Goal: Contribute content

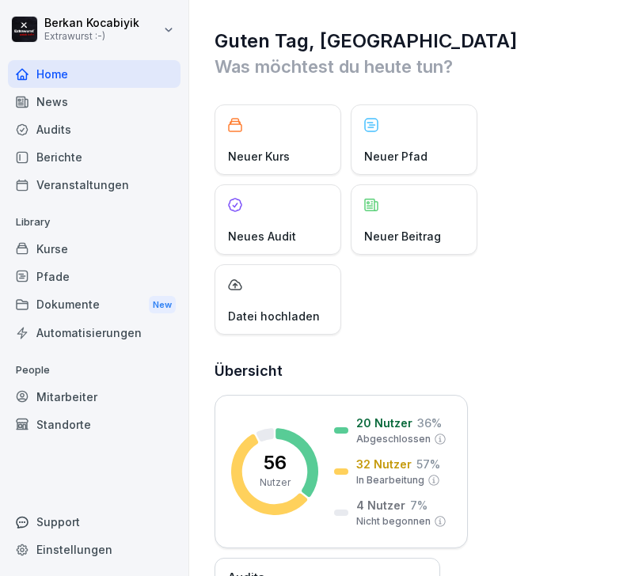
click at [420, 227] on div "Neuer Beitrag" at bounding box center [414, 219] width 127 height 70
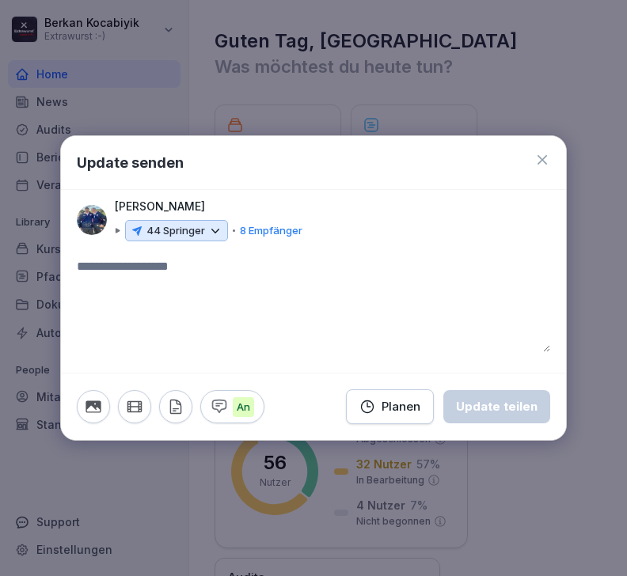
click at [216, 226] on icon at bounding box center [215, 231] width 14 height 14
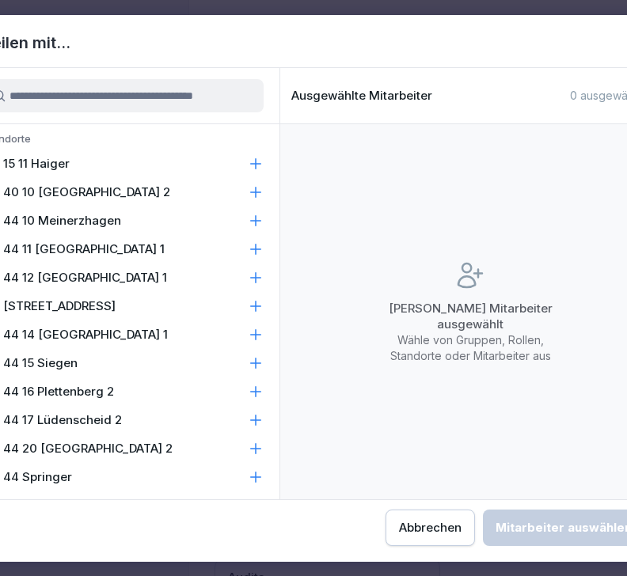
click at [259, 483] on icon at bounding box center [256, 477] width 16 height 16
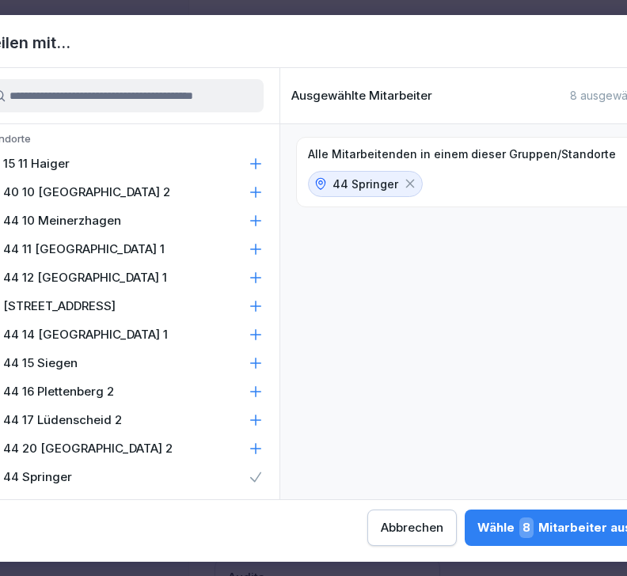
click at [256, 445] on icon at bounding box center [256, 448] width 10 height 10
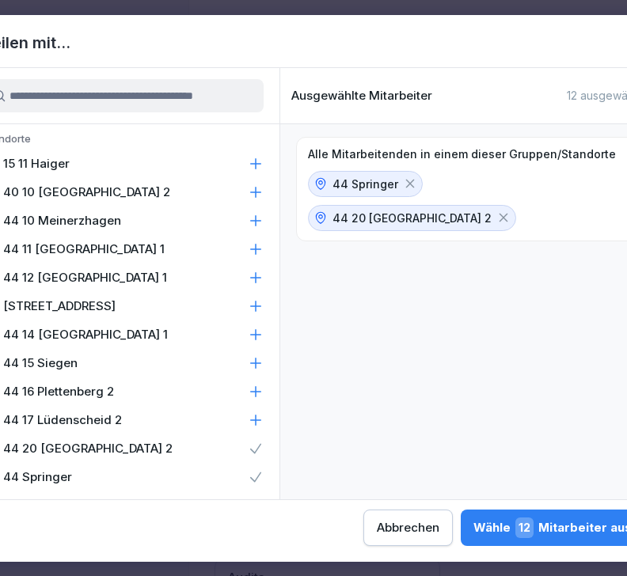
click at [256, 416] on icon at bounding box center [256, 420] width 10 height 10
click at [260, 395] on icon at bounding box center [256, 392] width 16 height 16
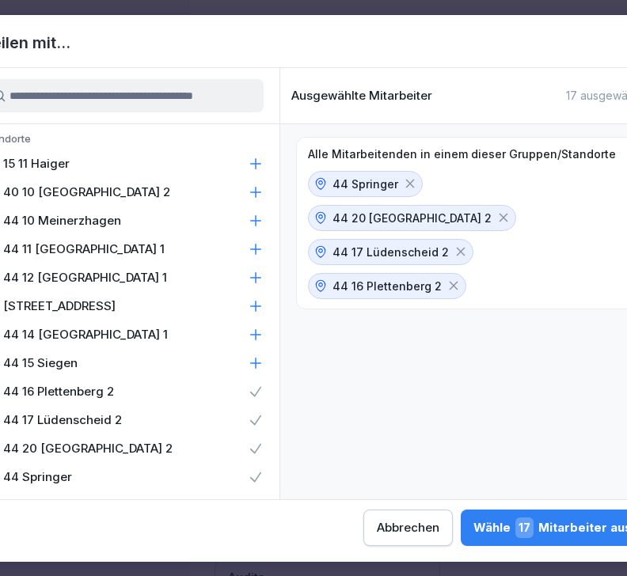
click at [258, 367] on icon at bounding box center [256, 363] width 16 height 16
click at [258, 339] on icon at bounding box center [256, 335] width 16 height 16
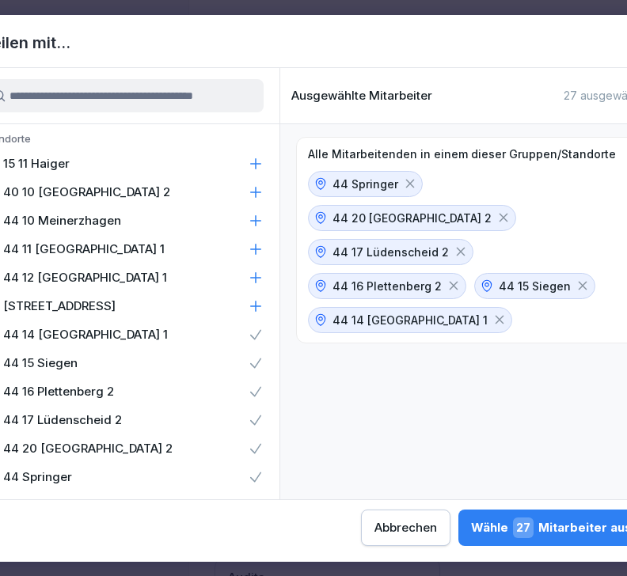
click at [259, 312] on icon at bounding box center [256, 306] width 16 height 16
click at [259, 281] on icon at bounding box center [256, 278] width 16 height 16
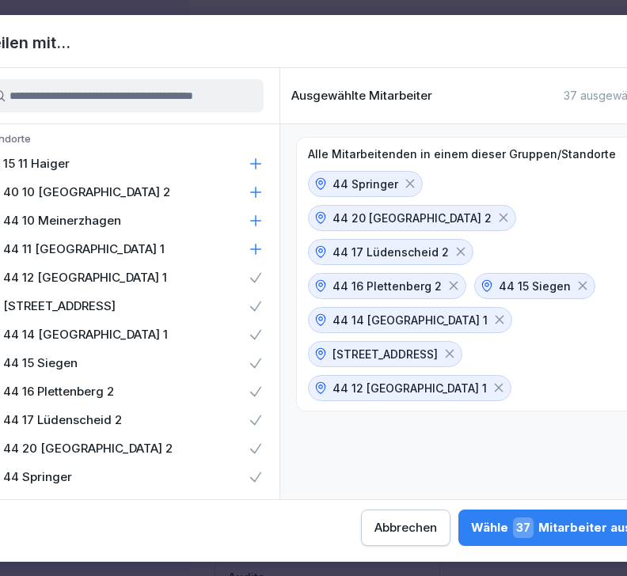
click at [257, 250] on icon at bounding box center [256, 249] width 16 height 16
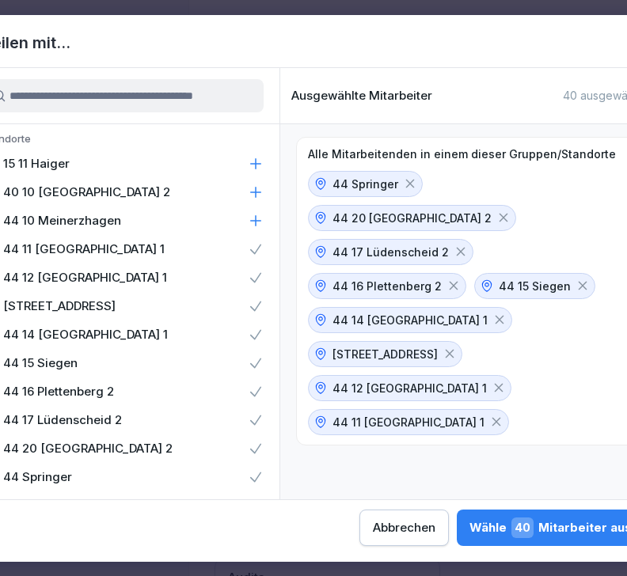
click at [260, 216] on icon at bounding box center [256, 221] width 16 height 16
click at [262, 205] on div "40 10 [GEOGRAPHIC_DATA] 2" at bounding box center [123, 192] width 313 height 28
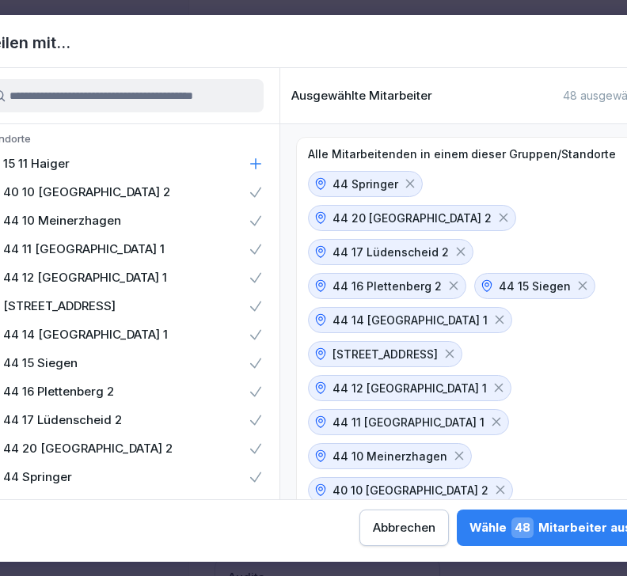
click at [265, 196] on div "40 10 [GEOGRAPHIC_DATA] 2" at bounding box center [123, 192] width 313 height 28
click at [260, 165] on icon at bounding box center [256, 164] width 16 height 16
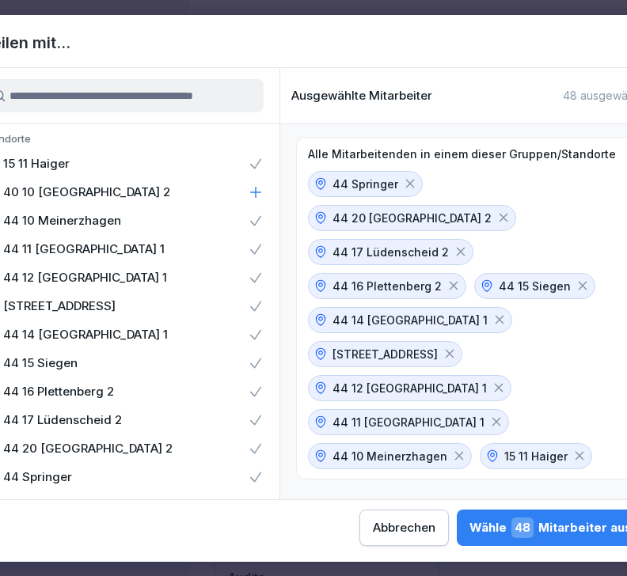
click at [262, 196] on icon at bounding box center [256, 192] width 16 height 16
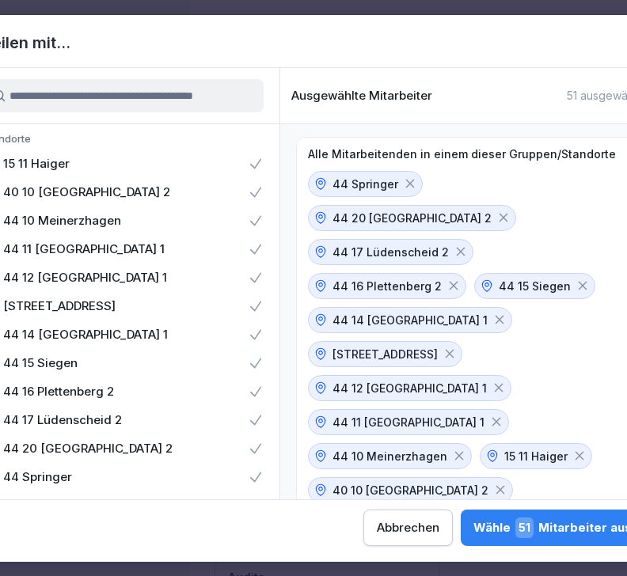
click at [473, 522] on div "Wähle 51 Mitarbeiter aus" at bounding box center [552, 528] width 158 height 21
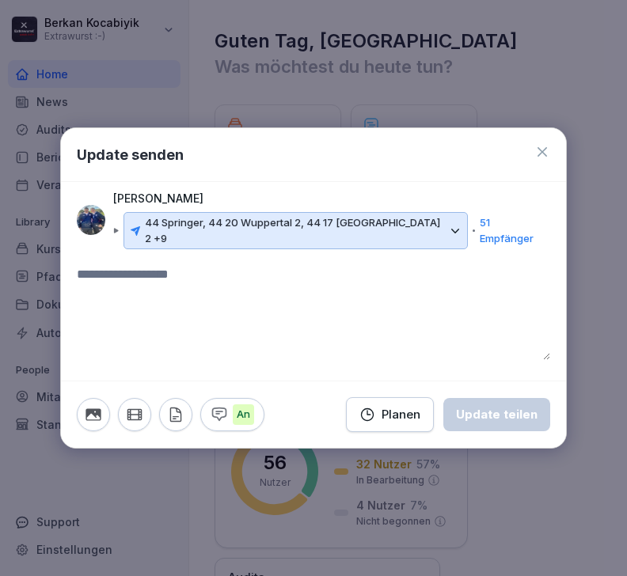
click at [175, 282] on textarea at bounding box center [313, 312] width 473 height 95
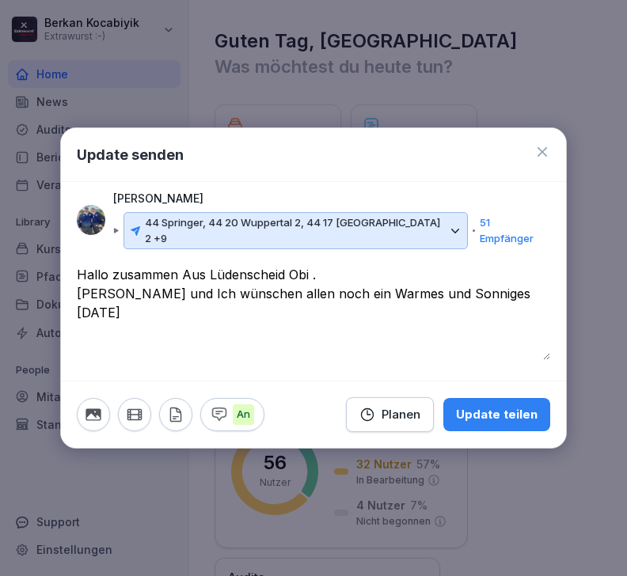
type textarea "**********"
click at [97, 412] on icon "button" at bounding box center [92, 414] width 15 height 12
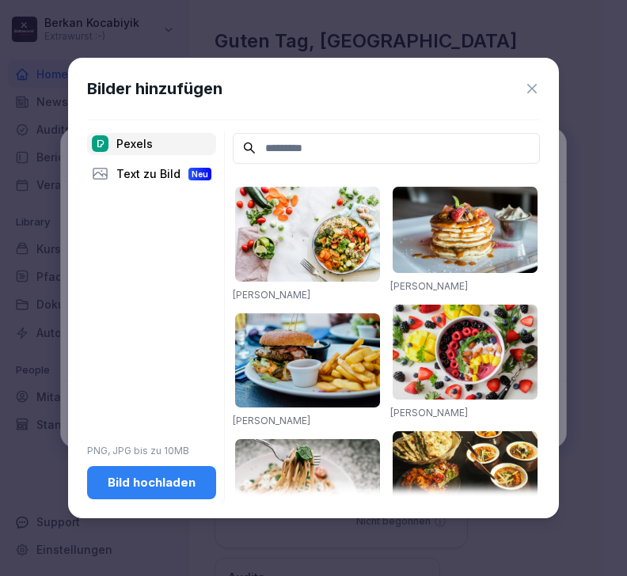
click at [161, 492] on div "Bild hochladen" at bounding box center [152, 482] width 104 height 17
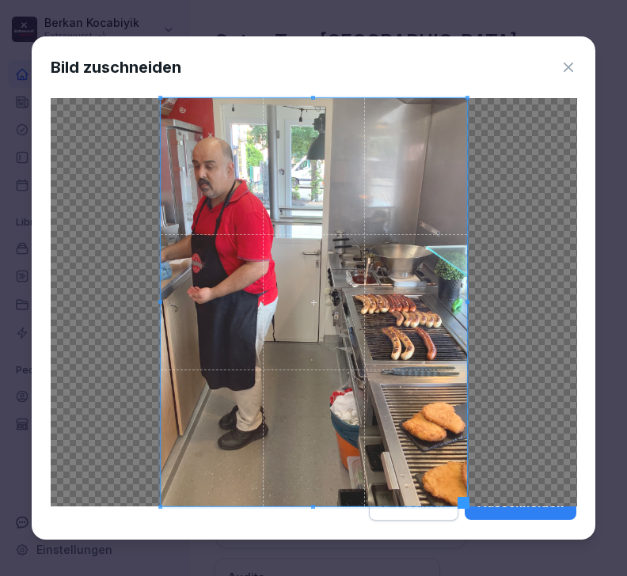
click at [568, 59] on icon at bounding box center [568, 67] width 16 height 16
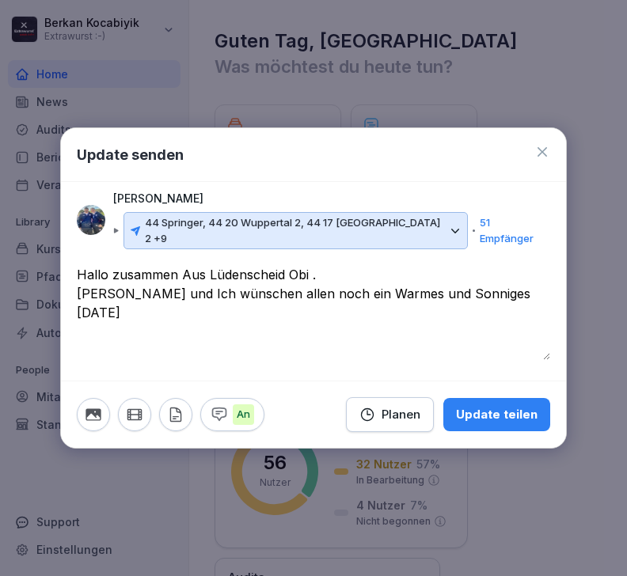
click at [94, 412] on icon "button" at bounding box center [92, 414] width 15 height 12
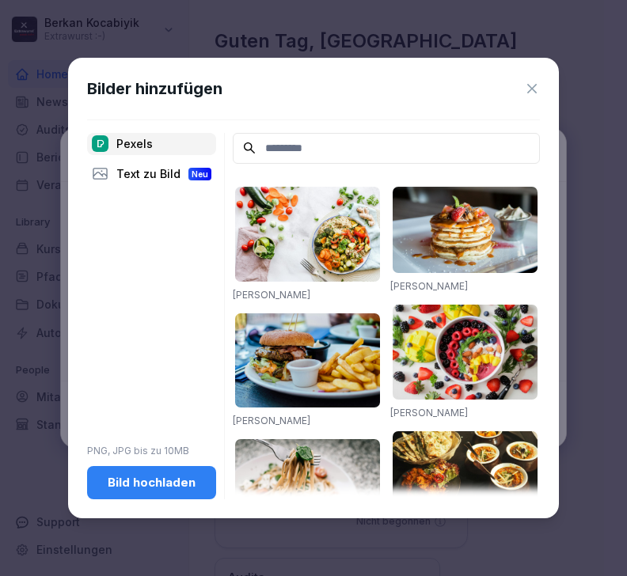
click at [178, 492] on div "Bild hochladen" at bounding box center [152, 482] width 104 height 17
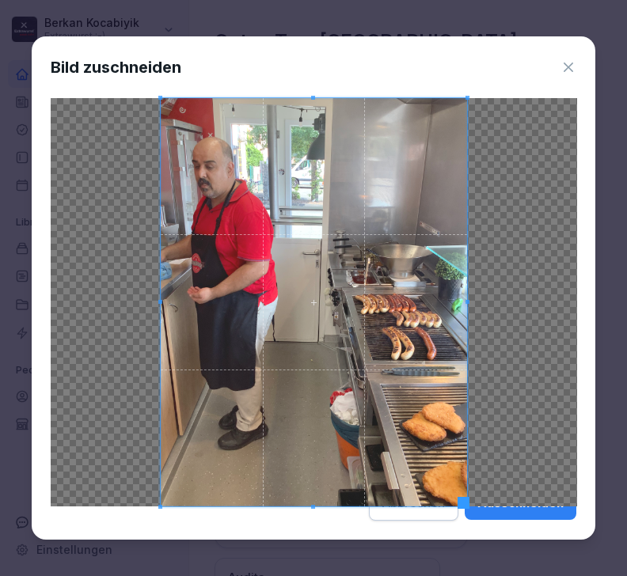
click at [579, 39] on div "Bild zuschneiden Ausschneiden Abbrechen" at bounding box center [314, 287] width 564 height 503
click at [576, 59] on icon at bounding box center [568, 67] width 16 height 16
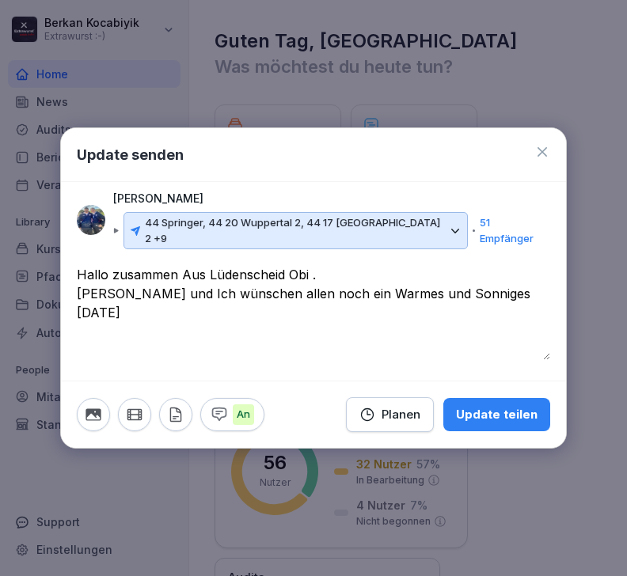
click at [92, 410] on icon "button" at bounding box center [93, 414] width 17 height 17
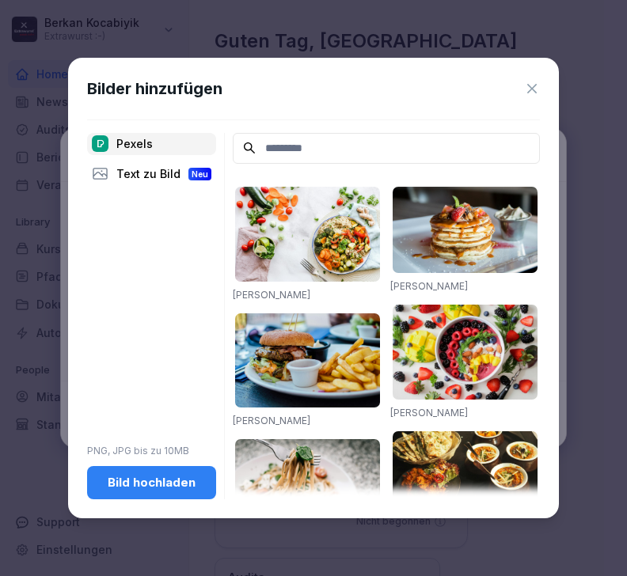
click at [163, 492] on div "Bild hochladen" at bounding box center [152, 482] width 104 height 17
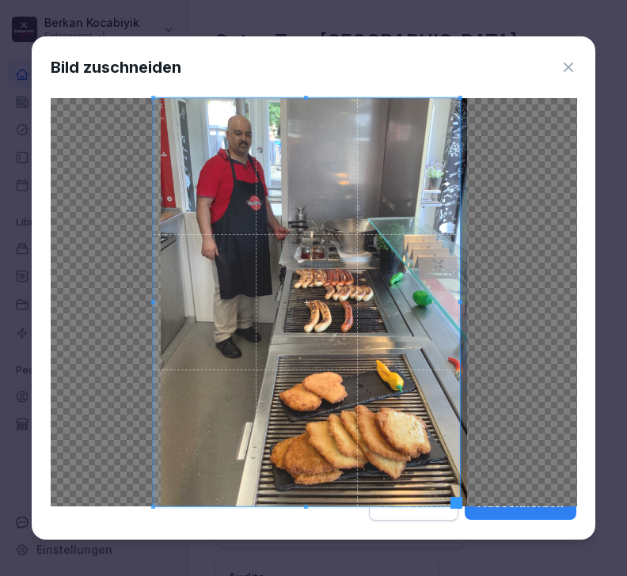
click at [553, 512] on div "Ausschneiden" at bounding box center [520, 503] width 86 height 17
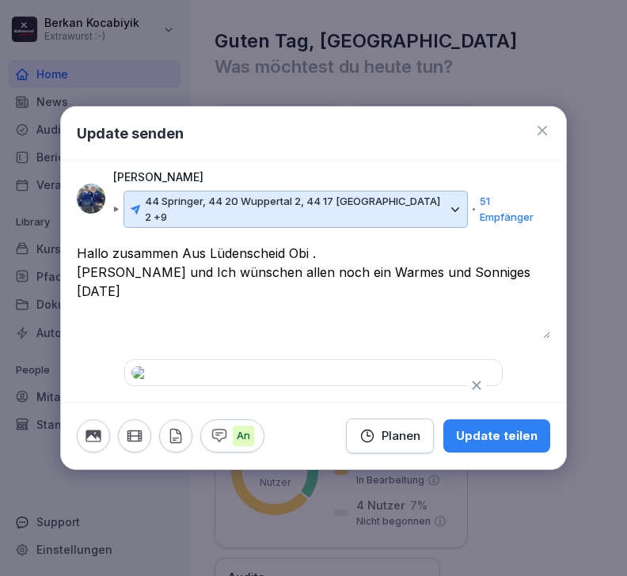
click at [512, 445] on div "Update teilen" at bounding box center [497, 435] width 82 height 17
